Goal: Information Seeking & Learning: Learn about a topic

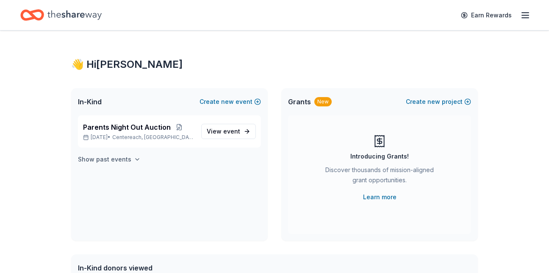
click at [105, 161] on h4 "Show past events" at bounding box center [104, 159] width 53 height 10
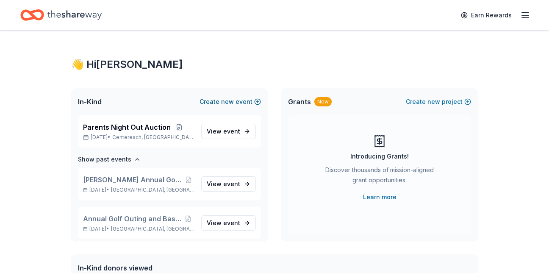
click at [214, 100] on button "Create new event" at bounding box center [229, 102] width 61 height 10
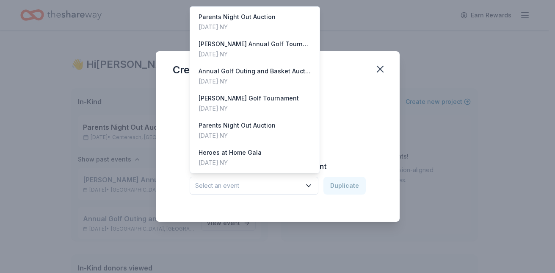
click at [310, 186] on icon "button" at bounding box center [309, 186] width 4 height 2
click at [437, 90] on div "Create an event Create from scratch Continue or Duplicate an existing event Sel…" at bounding box center [277, 136] width 555 height 273
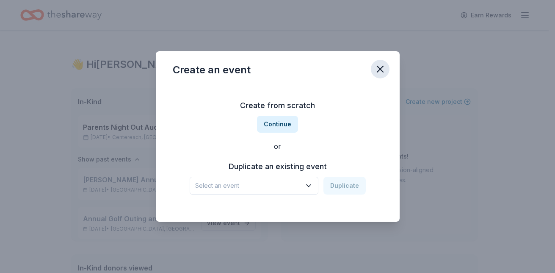
click at [382, 68] on icon "button" at bounding box center [380, 69] width 6 height 6
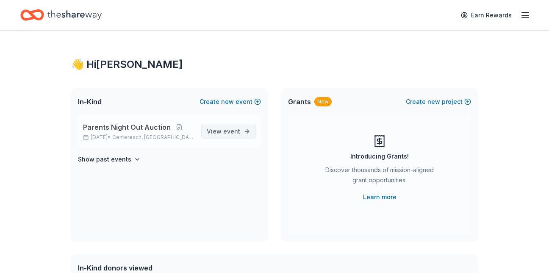
click at [230, 128] on span "event" at bounding box center [231, 130] width 17 height 7
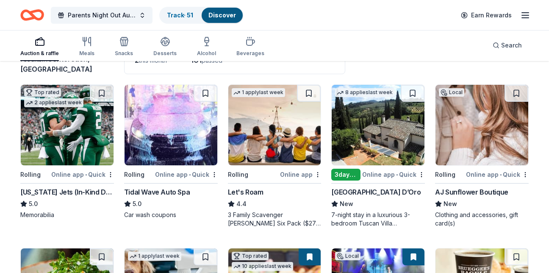
scroll to position [64, 0]
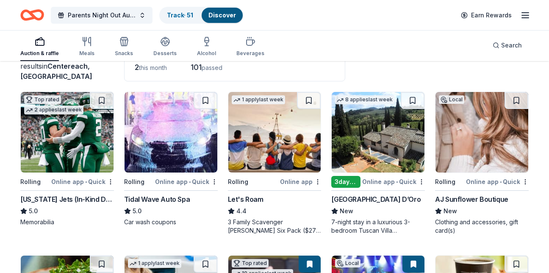
click at [348, 202] on div "[GEOGRAPHIC_DATA] D’Oro" at bounding box center [375, 199] width 89 height 10
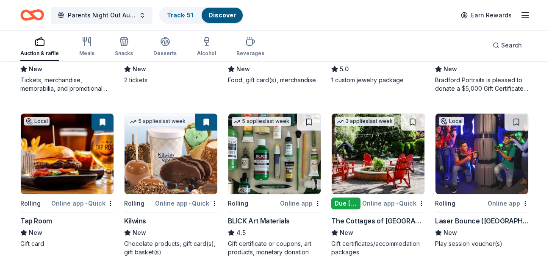
scroll to position [700, 0]
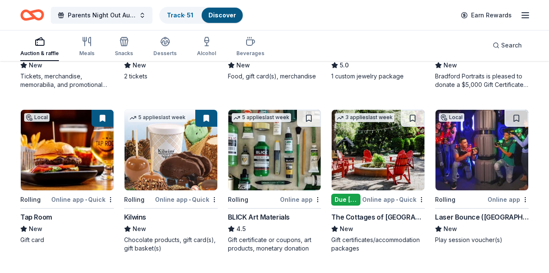
click at [357, 216] on div "The Cottages of [GEOGRAPHIC_DATA]" at bounding box center [378, 217] width 94 height 10
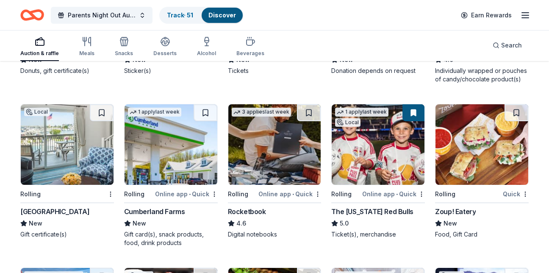
scroll to position [1689, 0]
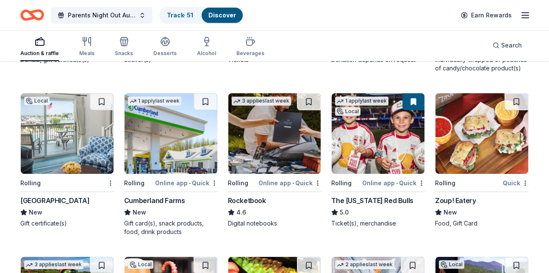
click at [395, 200] on div "The [US_STATE] Red Bulls" at bounding box center [372, 200] width 82 height 10
click at [137, 15] on button "Parents Night Out Auction" at bounding box center [102, 15] width 102 height 17
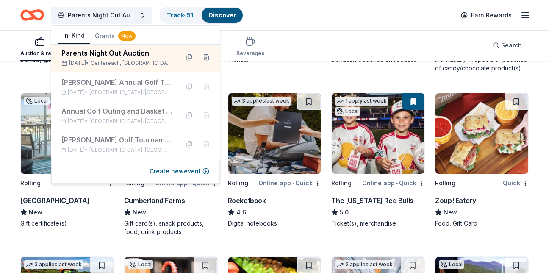
scroll to position [0, 0]
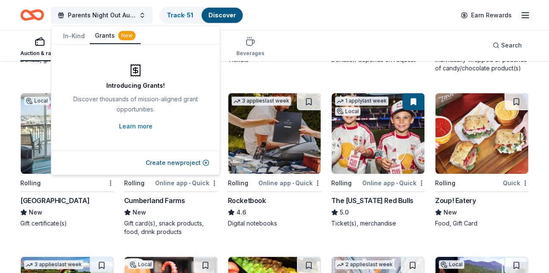
click at [111, 36] on button "Grants New" at bounding box center [115, 36] width 51 height 16
click at [125, 35] on div "New" at bounding box center [126, 35] width 17 height 9
click at [143, 17] on button "Parents Night Out Auction" at bounding box center [102, 15] width 102 height 17
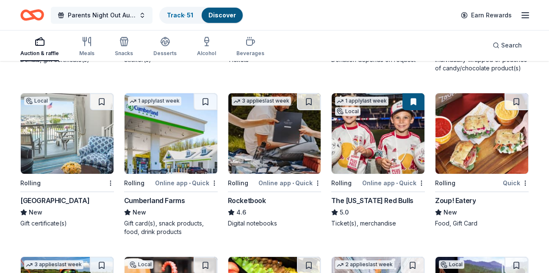
click at [141, 12] on button "Parents Night Out Auction" at bounding box center [102, 15] width 102 height 17
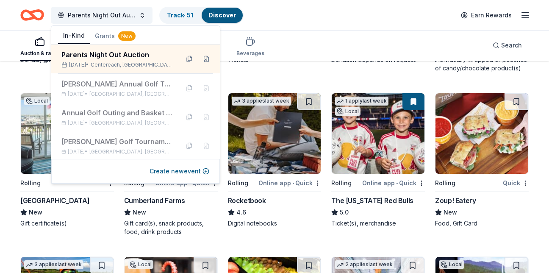
click at [327, 15] on div "Parents Night Out Auction Track · 51 Discover Earn Rewards" at bounding box center [274, 15] width 508 height 20
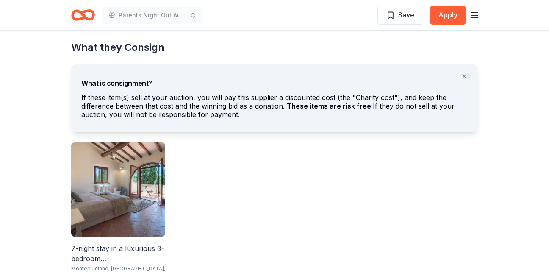
scroll to position [457, 0]
